Goal: Use online tool/utility: Utilize a website feature to perform a specific function

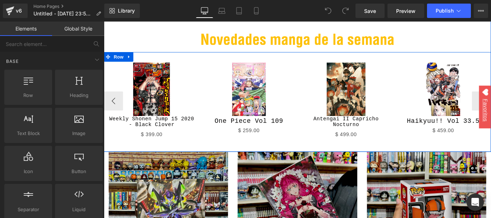
scroll to position [215, 0]
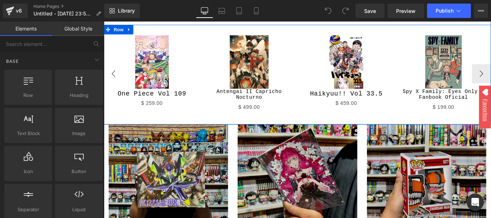
click at [120, 78] on button "‹" at bounding box center [115, 80] width 22 height 22
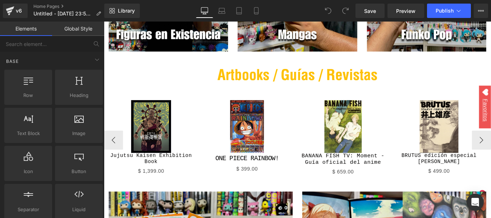
scroll to position [467, 0]
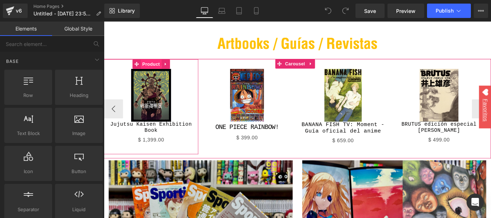
click at [154, 68] on span "Product" at bounding box center [156, 69] width 23 height 11
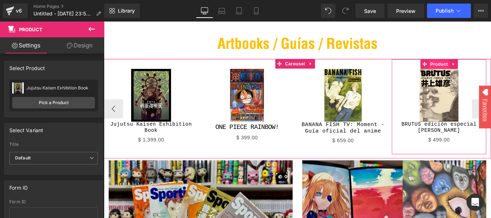
click at [478, 68] on span "Product" at bounding box center [479, 69] width 23 height 11
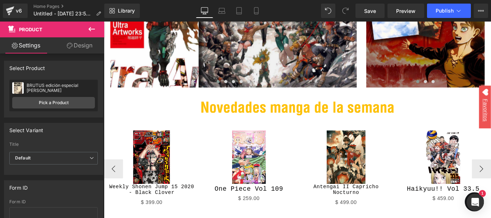
scroll to position [144, 0]
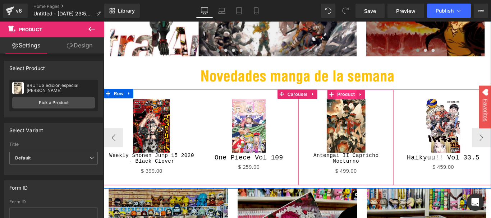
click at [372, 105] on span "Product" at bounding box center [375, 103] width 23 height 11
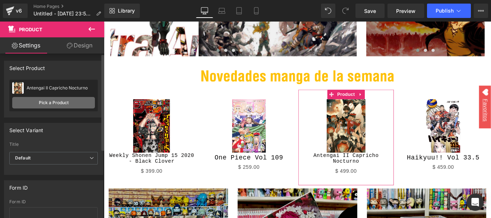
click at [77, 106] on link "Pick a Product" at bounding box center [53, 102] width 83 height 11
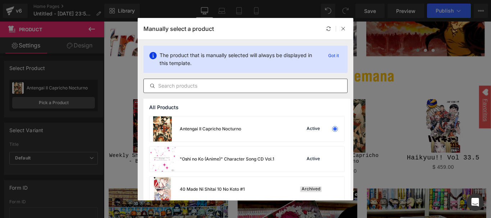
click at [193, 86] on input "text" at bounding box center [245, 86] width 203 height 9
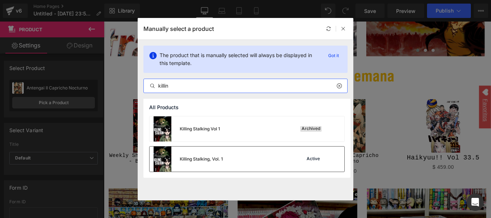
type input "killin"
click at [266, 153] on div "Killing Stalking, Vol. 1 Active" at bounding box center [246, 159] width 195 height 25
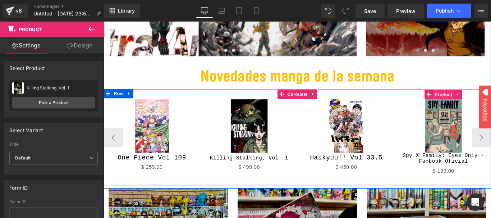
click at [483, 102] on span "Product" at bounding box center [484, 103] width 23 height 11
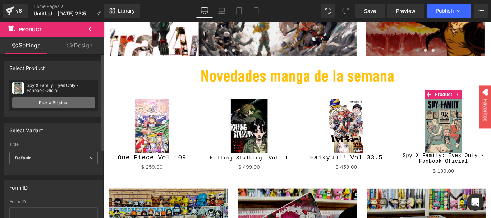
click at [68, 98] on link "Pick a Product" at bounding box center [53, 102] width 83 height 11
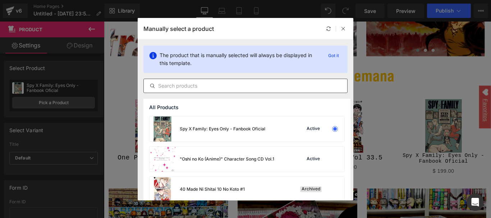
click at [171, 88] on input "text" at bounding box center [245, 86] width 203 height 9
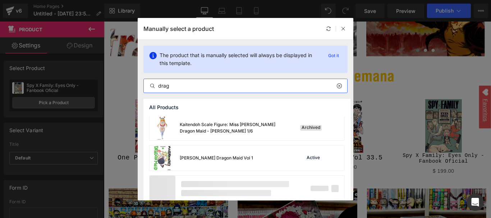
scroll to position [491, 0]
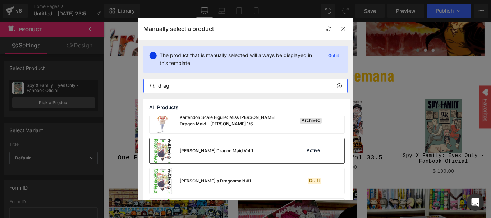
type input "drag"
click at [256, 155] on div "[PERSON_NAME] Dragon Maid Vol 1 Active" at bounding box center [246, 150] width 195 height 25
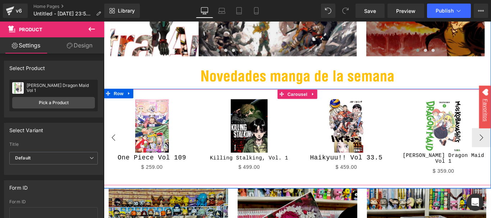
click at [109, 150] on button "‹" at bounding box center [115, 152] width 22 height 22
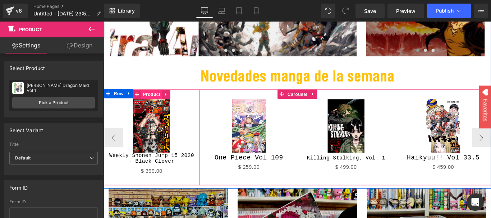
click at [152, 104] on span "Product" at bounding box center [157, 103] width 23 height 11
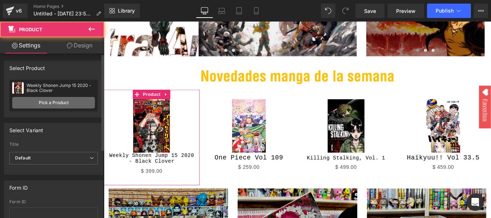
click at [66, 99] on link "Pick a Product" at bounding box center [53, 102] width 83 height 11
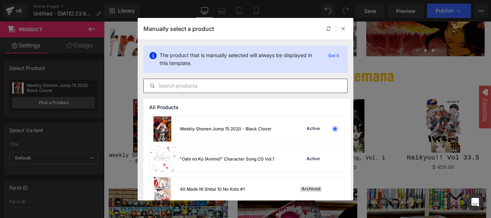
click at [195, 85] on input "text" at bounding box center [245, 86] width 203 height 9
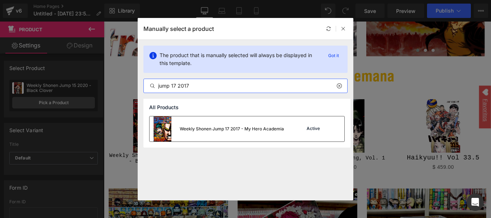
type input "jump 17 2017"
click at [249, 132] on div "Weekly Shonen Jump 17 2017 - My Hero Academia" at bounding box center [216, 128] width 134 height 25
